Goal: Find specific page/section: Find specific page/section

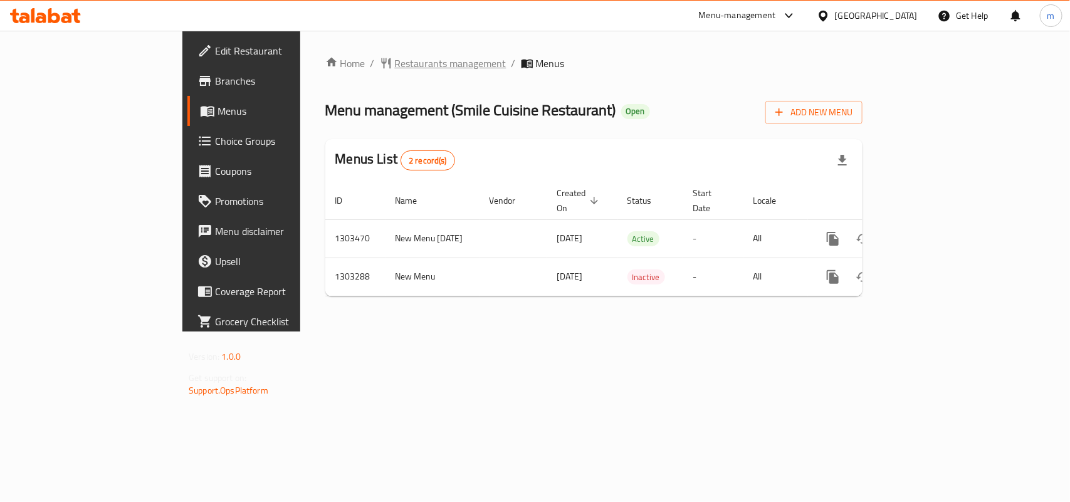
click at [395, 66] on span "Restaurants management" at bounding box center [451, 63] width 112 height 15
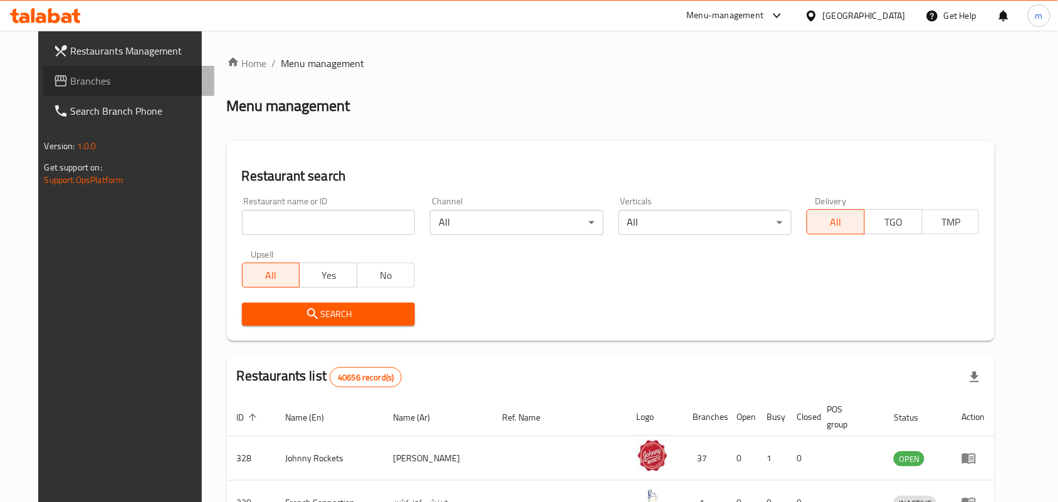
click at [71, 86] on span "Branches" at bounding box center [138, 80] width 134 height 15
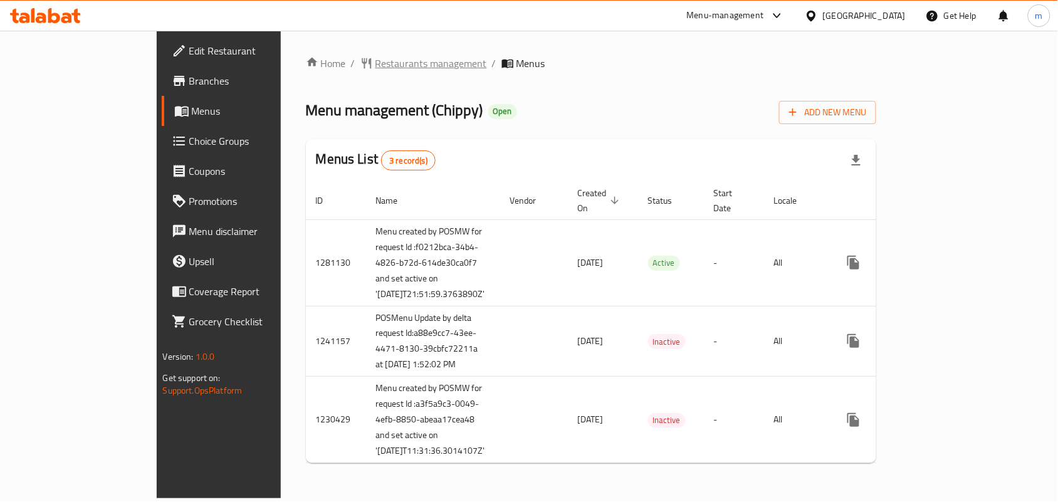
click at [375, 63] on span "Restaurants management" at bounding box center [431, 63] width 112 height 15
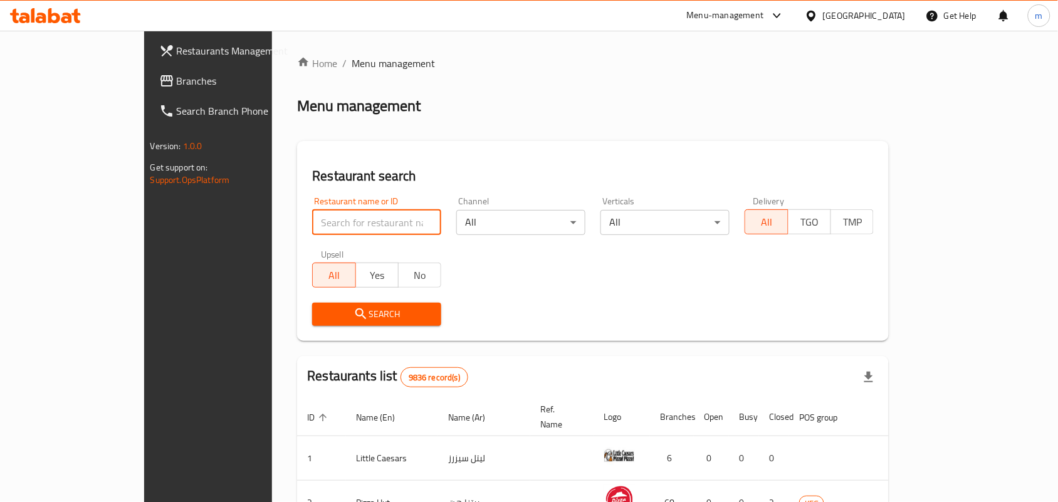
click at [312, 221] on input "search" at bounding box center [376, 222] width 129 height 25
paste input "665294"
type input "665294"
click button "Search" at bounding box center [376, 314] width 129 height 23
